Goal: Transaction & Acquisition: Purchase product/service

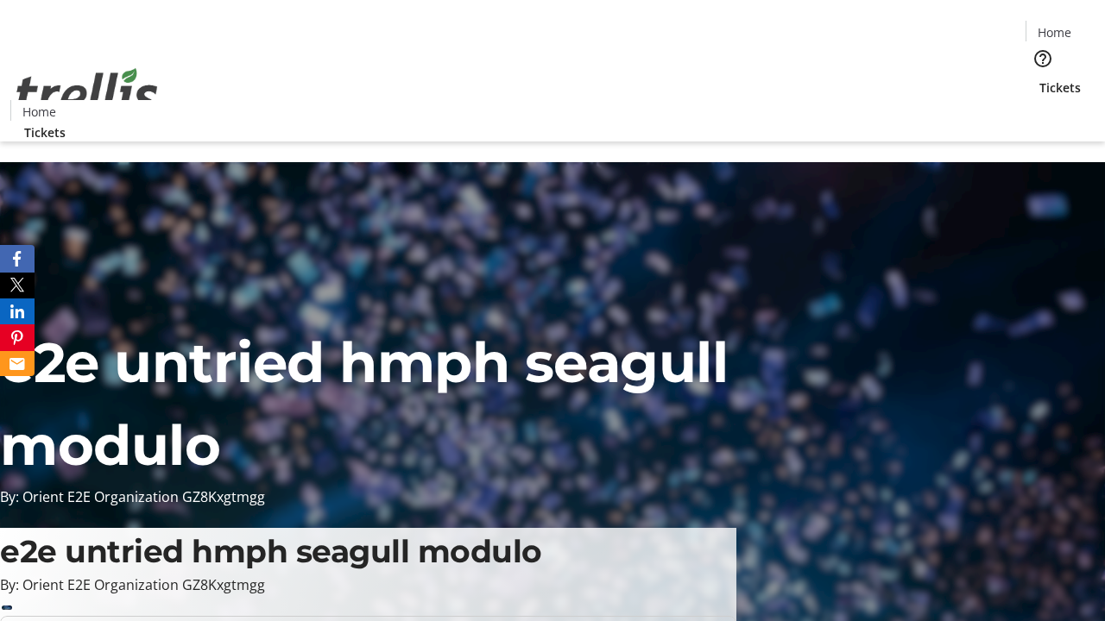
click at [1039, 79] on span "Tickets" at bounding box center [1059, 88] width 41 height 18
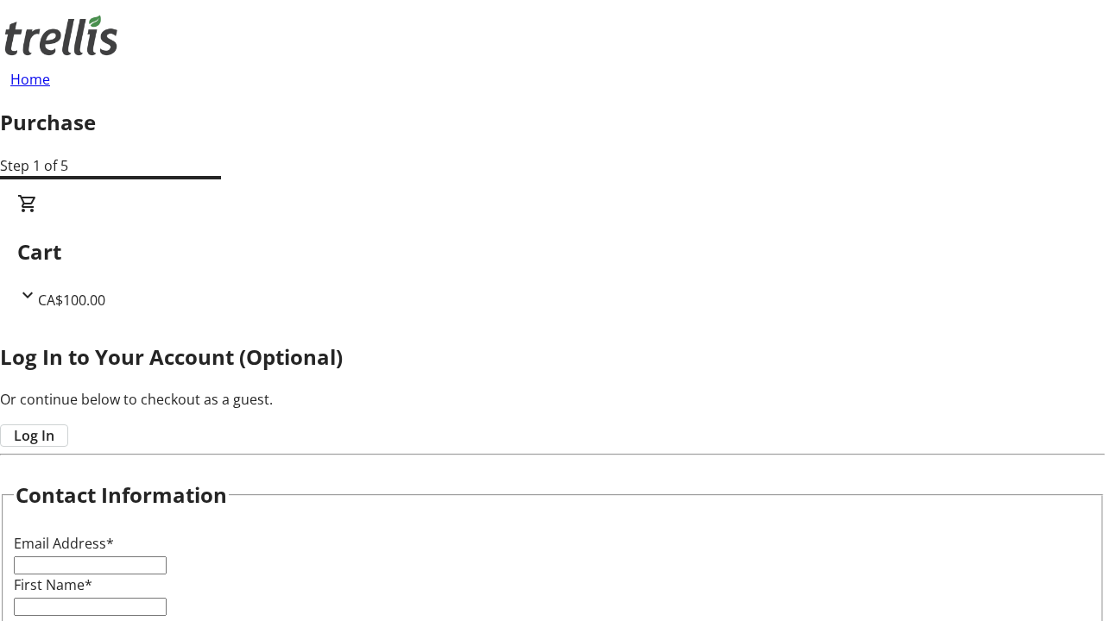
type input "FREE"
type input "[PERSON_NAME][EMAIL_ADDRESS][DOMAIN_NAME]"
type input "[PERSON_NAME]"
type input "Bode"
